Goal: Task Accomplishment & Management: Manage account settings

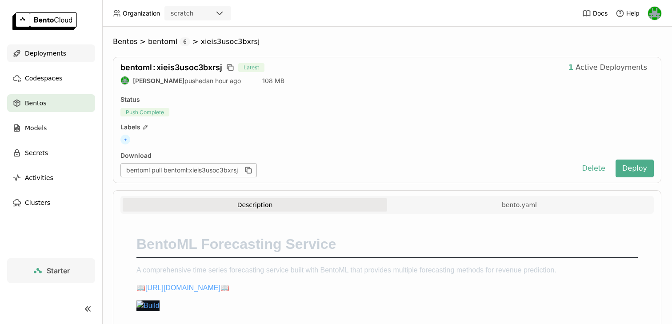
click at [62, 56] on span "Deployments" at bounding box center [45, 53] width 41 height 11
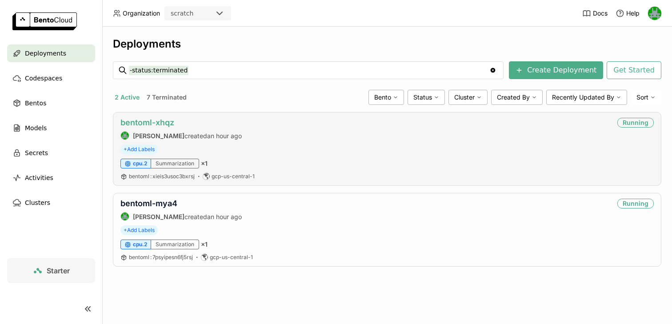
click at [141, 127] on link "bentoml-xhqz" at bounding box center [148, 122] width 54 height 9
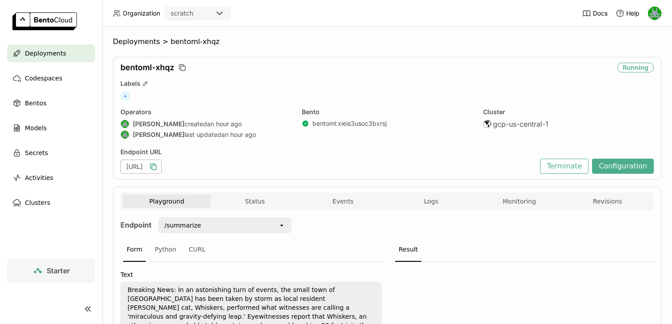
click at [157, 167] on icon "button" at bounding box center [154, 167] width 4 height 4
click at [42, 50] on span "Deployments" at bounding box center [45, 53] width 41 height 11
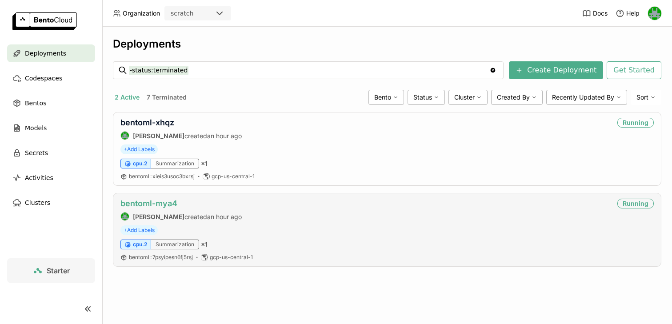
click at [160, 208] on link "bentoml-mya4" at bounding box center [149, 203] width 57 height 9
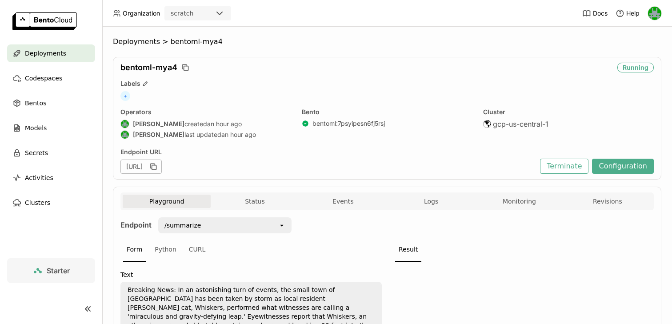
click at [162, 167] on div "[URL]" at bounding box center [141, 167] width 41 height 14
click at [158, 166] on icon "button" at bounding box center [153, 166] width 9 height 9
click at [333, 123] on link "bentoml : 7psyipesn6fj5rsj" at bounding box center [349, 124] width 72 height 8
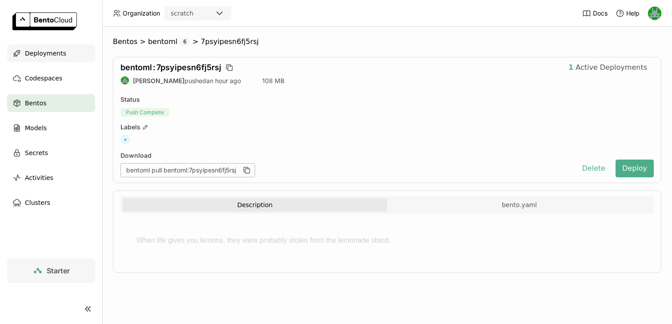
click at [56, 58] on span "Deployments" at bounding box center [45, 53] width 41 height 11
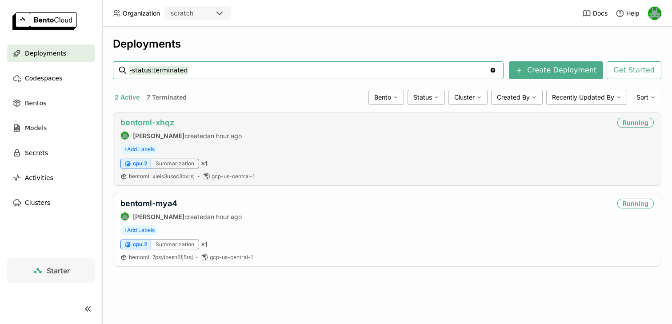
click at [155, 121] on link "bentoml-xhqz" at bounding box center [148, 122] width 54 height 9
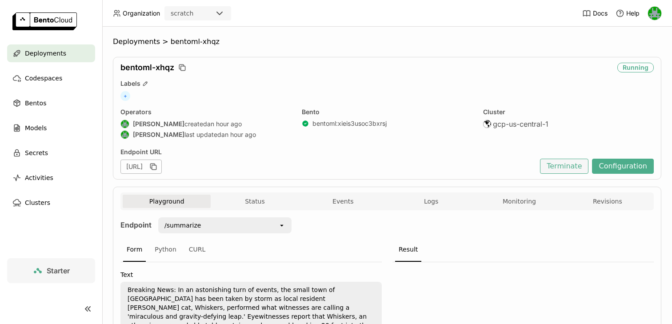
click at [569, 170] on button "Terminate" at bounding box center [564, 166] width 48 height 15
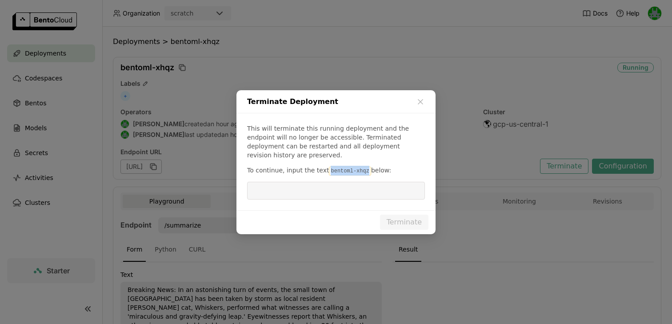
drag, startPoint x: 364, startPoint y: 166, endPoint x: 326, endPoint y: 167, distance: 37.8
click at [329, 167] on code "bentoml-xhqz" at bounding box center [350, 171] width 42 height 9
copy code "bentoml-xhqz"
click at [323, 188] on input "dialog" at bounding box center [336, 190] width 167 height 17
paste input "bentoml-xhqz"
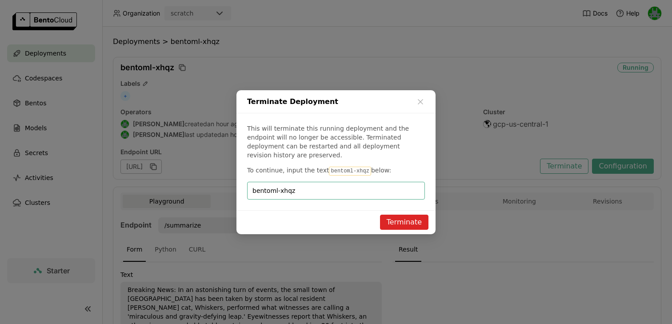
type input "bentoml-xhqz"
click at [395, 220] on button "Terminate" at bounding box center [404, 222] width 48 height 15
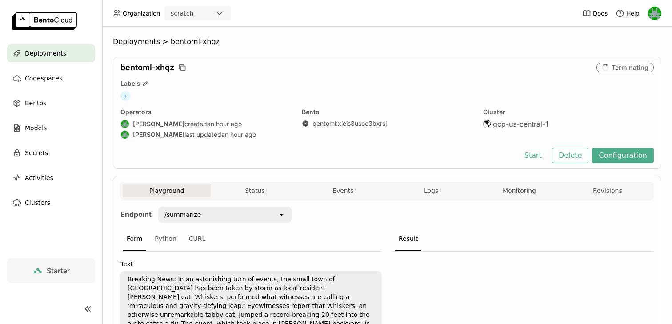
click at [57, 55] on span "Deployments" at bounding box center [45, 53] width 41 height 11
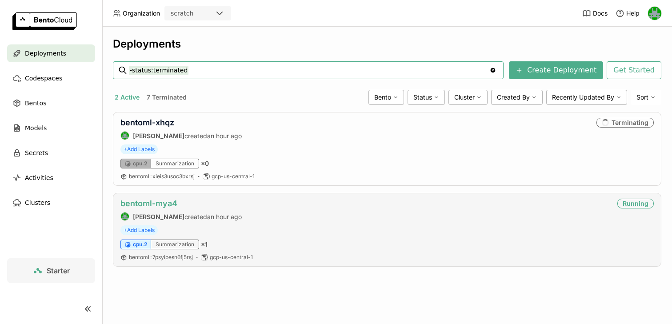
click at [161, 207] on link "bentoml-mya4" at bounding box center [149, 203] width 57 height 9
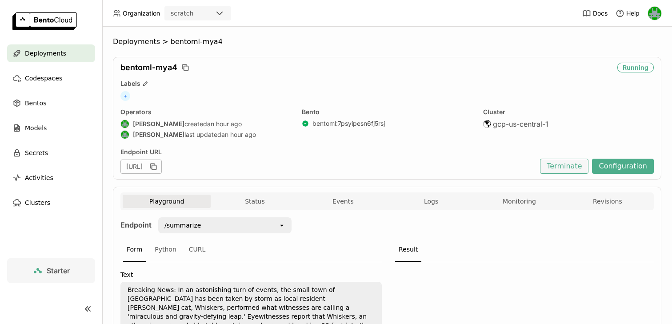
click at [571, 167] on button "Terminate" at bounding box center [564, 166] width 48 height 15
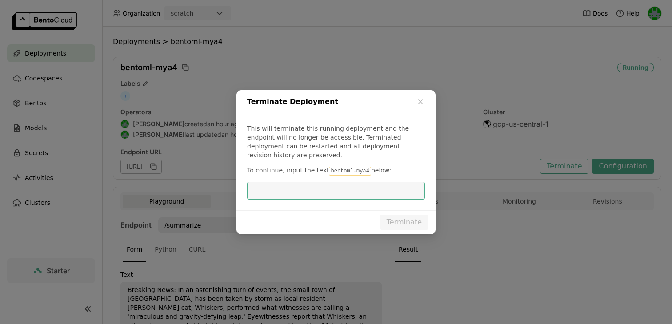
click at [362, 167] on code "bentoml-mya4" at bounding box center [350, 171] width 42 height 9
drag, startPoint x: 363, startPoint y: 166, endPoint x: 326, endPoint y: 169, distance: 37.0
click at [329, 169] on code "bentoml-mya4" at bounding box center [350, 171] width 42 height 9
copy code "bentoml-mya4"
click at [318, 193] on input "dialog" at bounding box center [336, 190] width 167 height 17
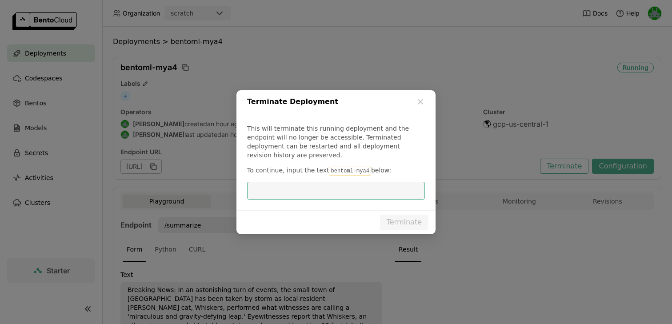
paste input "bentoml-mya4"
type input "bentoml-mya4"
click at [395, 215] on button "Terminate" at bounding box center [404, 222] width 48 height 15
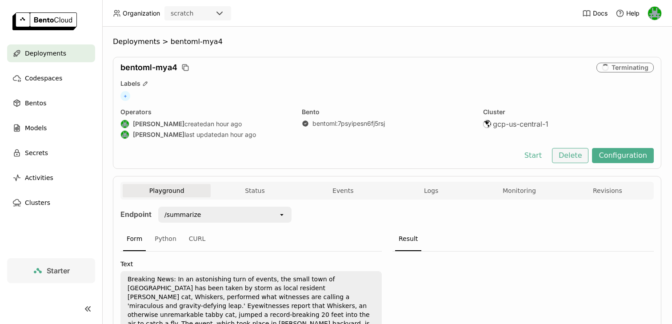
click at [579, 153] on button "Delete" at bounding box center [570, 155] width 37 height 15
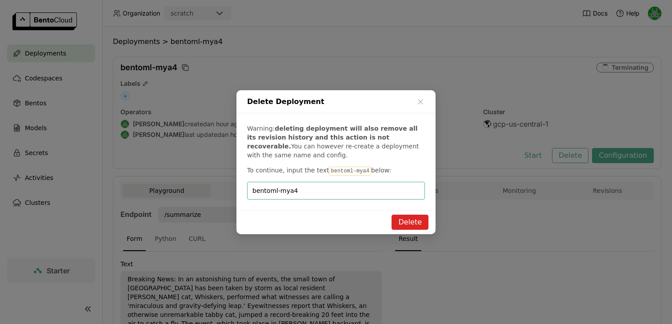
type input "bentoml-mya4"
click at [411, 219] on button "Delete" at bounding box center [410, 222] width 37 height 15
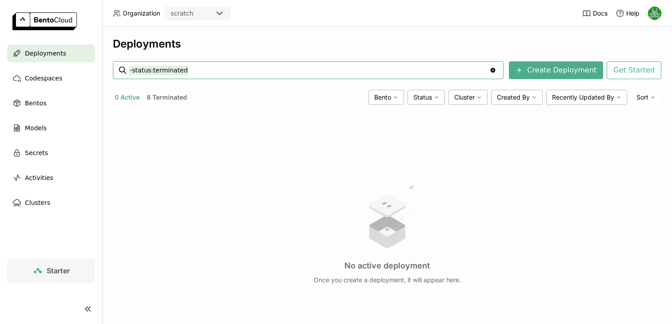
click at [168, 100] on button "8 Terminated" at bounding box center [167, 98] width 44 height 12
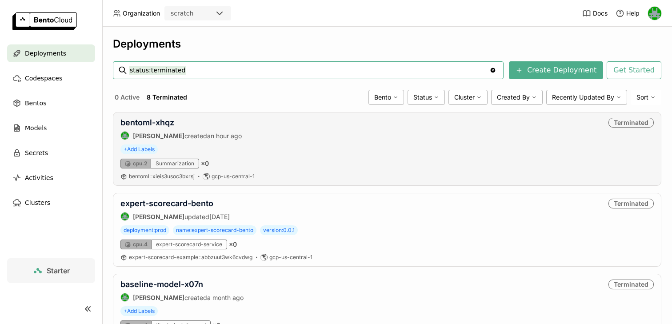
click at [477, 143] on div "bentoml-xhqz [PERSON_NAME] created an hour ago Terminated + Add Labels cpu.2 Su…" at bounding box center [387, 149] width 549 height 74
click at [163, 123] on link "bentoml-xhqz" at bounding box center [148, 122] width 54 height 9
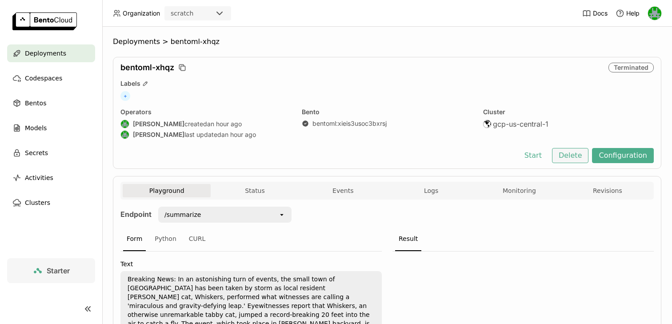
click at [581, 159] on button "Delete" at bounding box center [570, 155] width 37 height 15
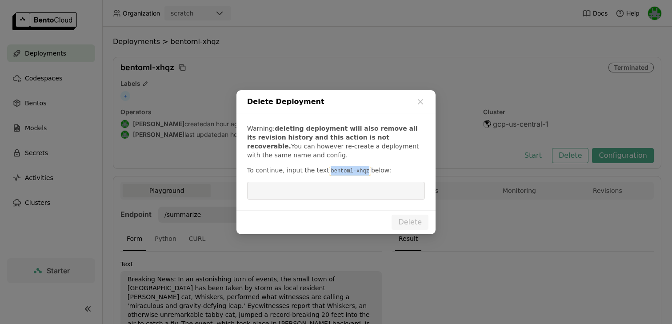
drag, startPoint x: 364, startPoint y: 170, endPoint x: 324, endPoint y: 169, distance: 40.0
click at [329, 169] on code "bentoml-xhqz" at bounding box center [350, 171] width 42 height 9
copy code "bentoml-xhqz"
click at [318, 188] on input "dialog" at bounding box center [336, 190] width 167 height 17
paste input "bentoml-xhqz"
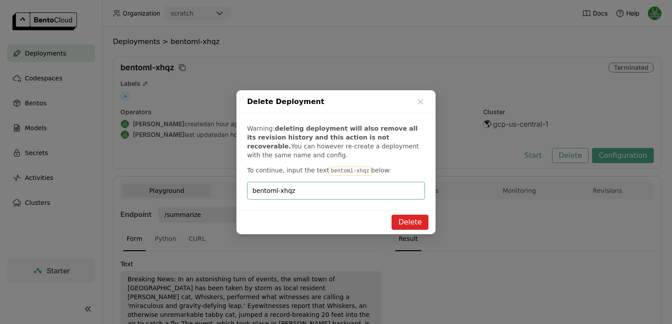
type input "bentoml-xhqz"
click at [416, 220] on button "Delete" at bounding box center [410, 222] width 37 height 15
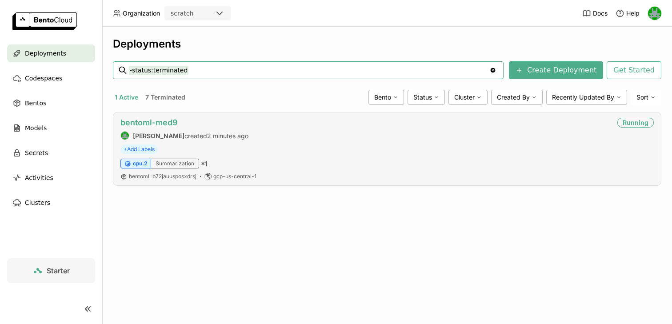
click at [146, 121] on link "bentoml-med9" at bounding box center [149, 122] width 57 height 9
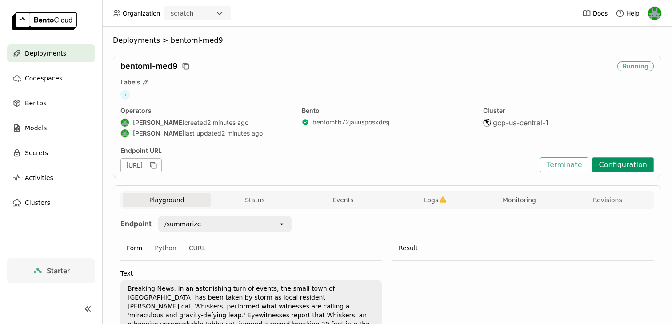
click at [611, 164] on button "Configuration" at bounding box center [623, 164] width 62 height 15
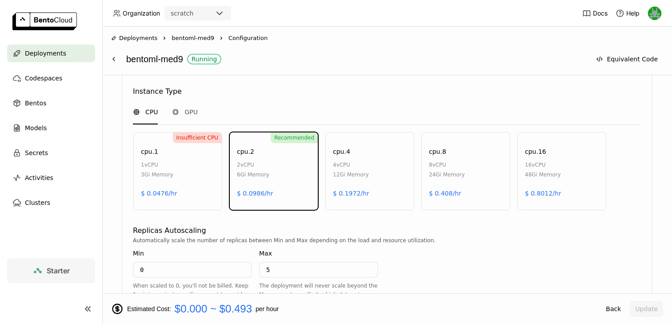
scroll to position [487, 0]
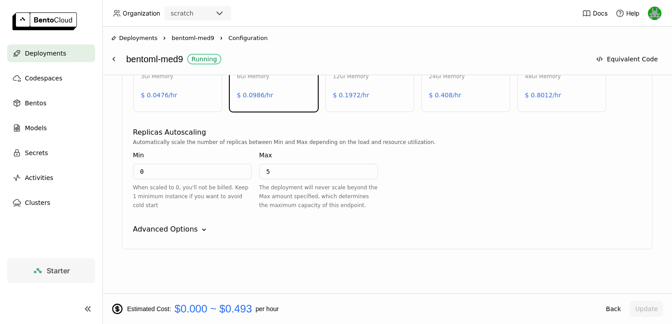
click at [198, 176] on input "0" at bounding box center [192, 172] width 117 height 14
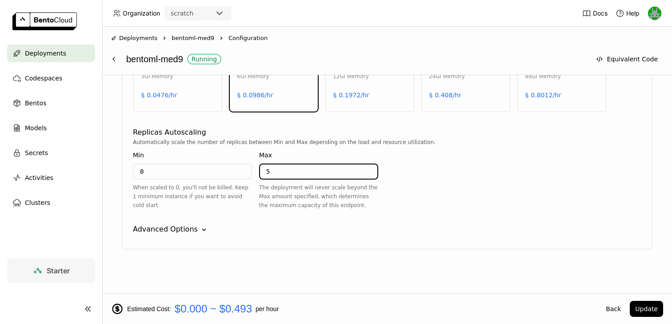
click at [275, 172] on input "5" at bounding box center [318, 172] width 117 height 14
type input "1"
click at [252, 228] on div "Advanced Options Down" at bounding box center [387, 229] width 509 height 11
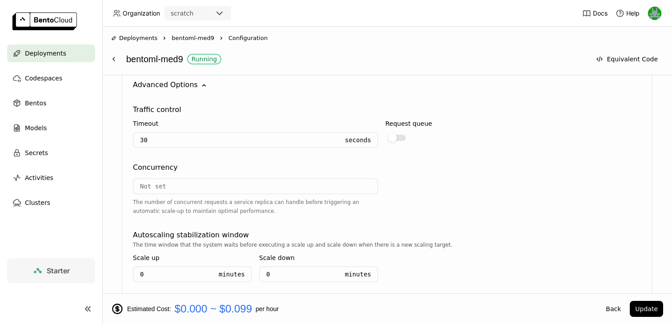
scroll to position [724, 0]
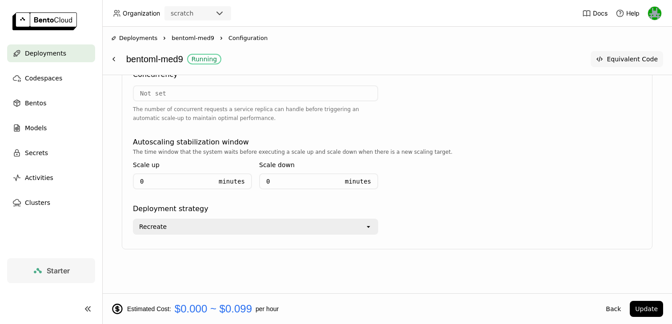
click at [613, 56] on button "Equivalent Code" at bounding box center [627, 59] width 72 height 16
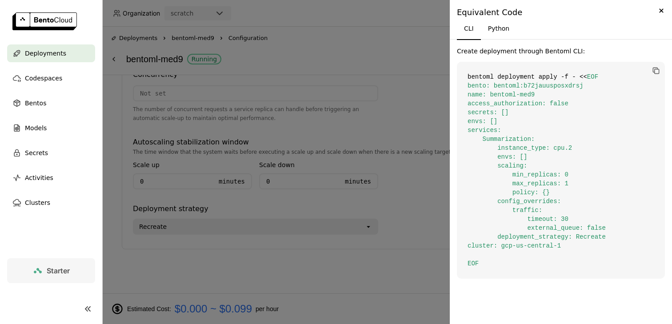
click at [390, 115] on div at bounding box center [336, 162] width 672 height 324
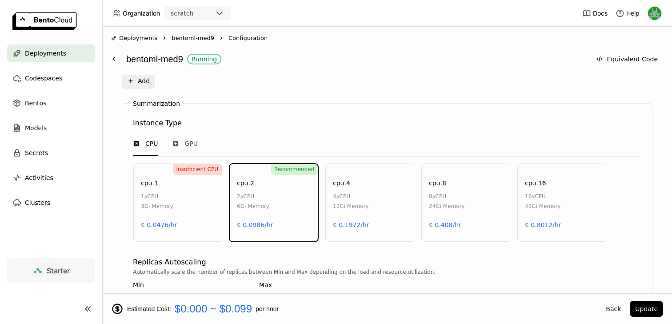
scroll to position [342, 0]
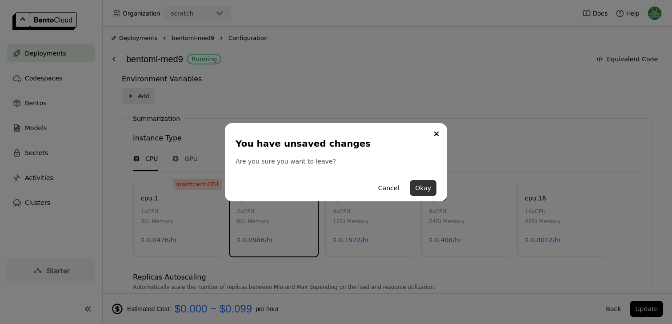
click at [422, 185] on button "Okay" at bounding box center [423, 188] width 27 height 16
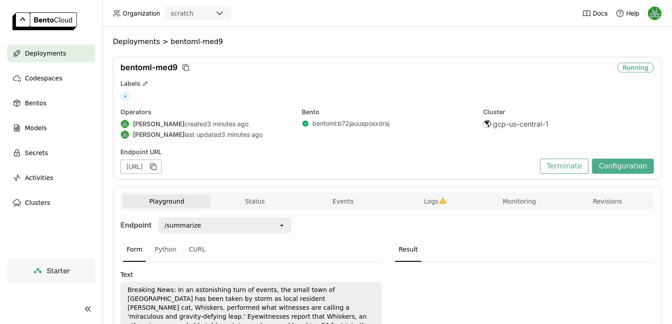
click at [616, 156] on div "Endpoint URL https://bentoml-med9-18ac2669.mt-guc1.bentoml.ai Terminate Configu…" at bounding box center [388, 161] width 534 height 26
click at [611, 164] on button "Configuration" at bounding box center [623, 166] width 62 height 15
